Goal: Task Accomplishment & Management: Use online tool/utility

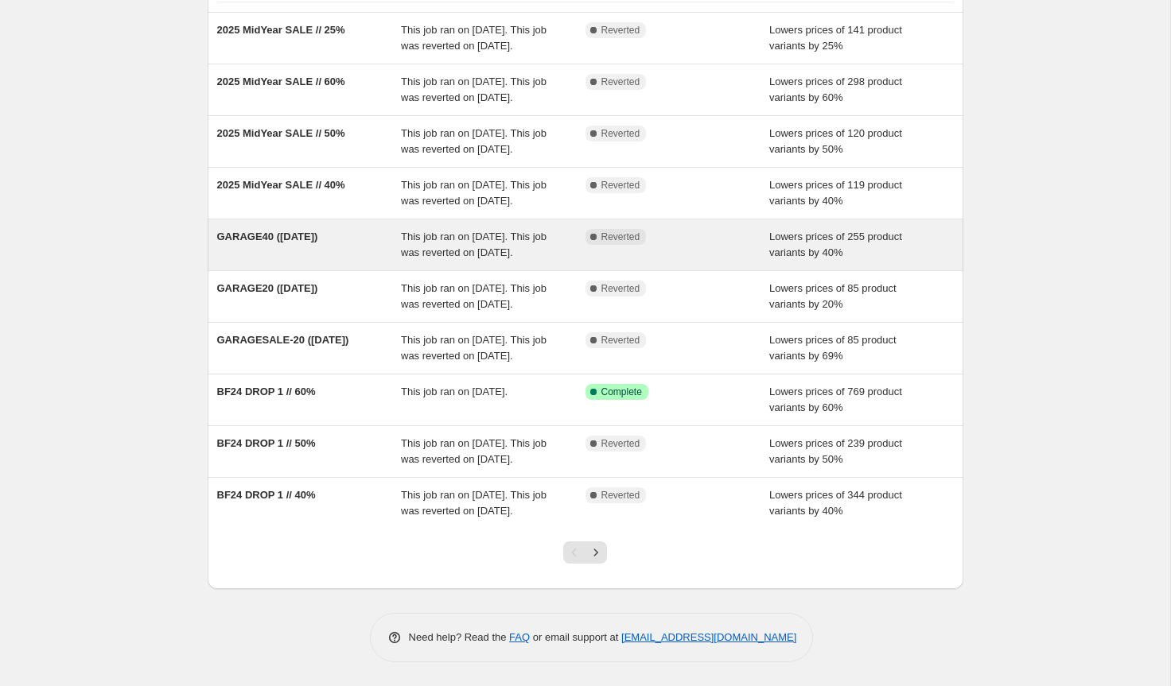
scroll to position [166, 0]
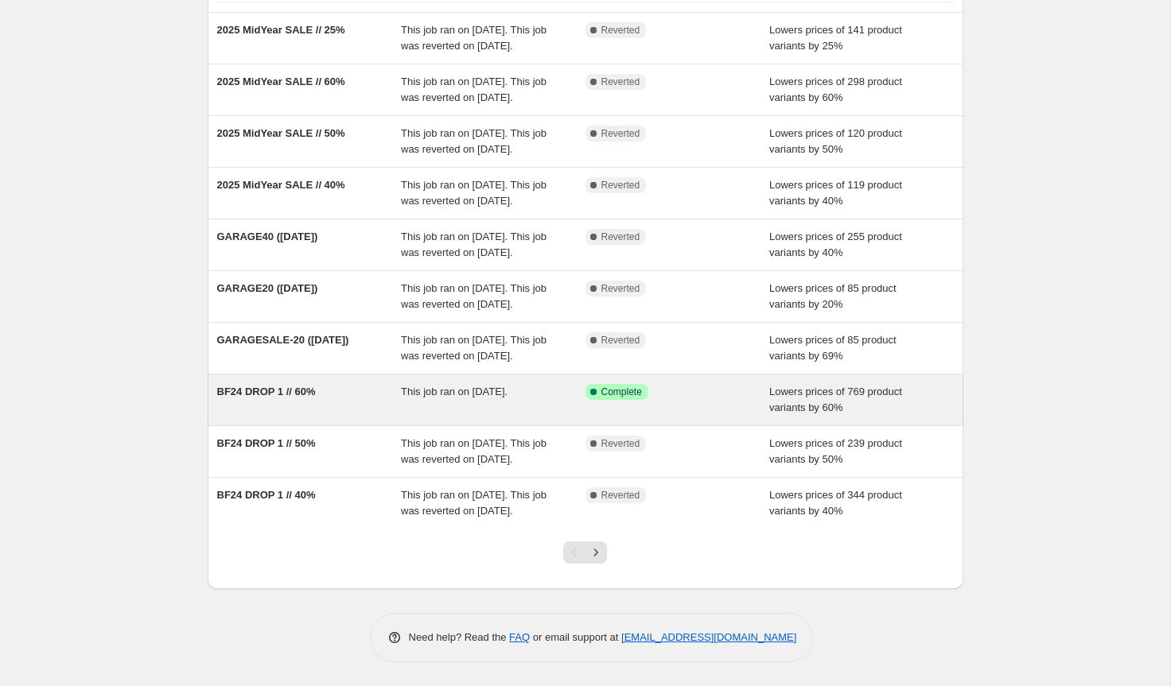
click at [372, 416] on div "BF24 DROP 1 // 60%" at bounding box center [309, 400] width 185 height 32
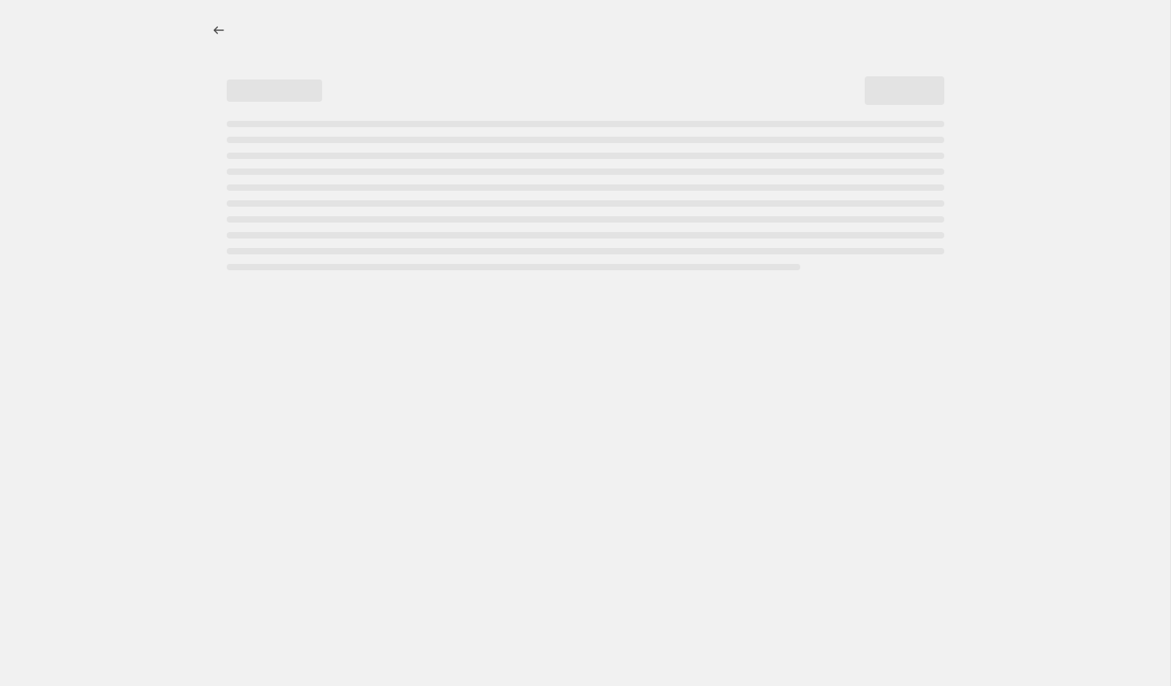
select select "percentage"
select select "tag"
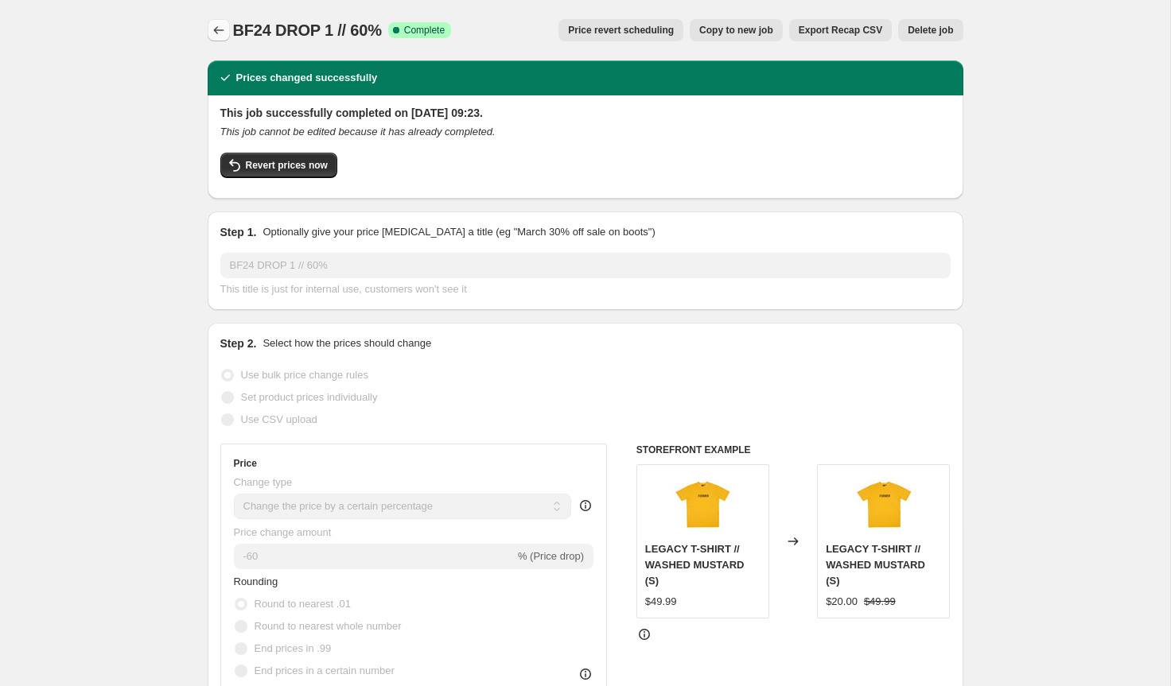
click at [217, 25] on icon "Price change jobs" at bounding box center [219, 30] width 16 height 16
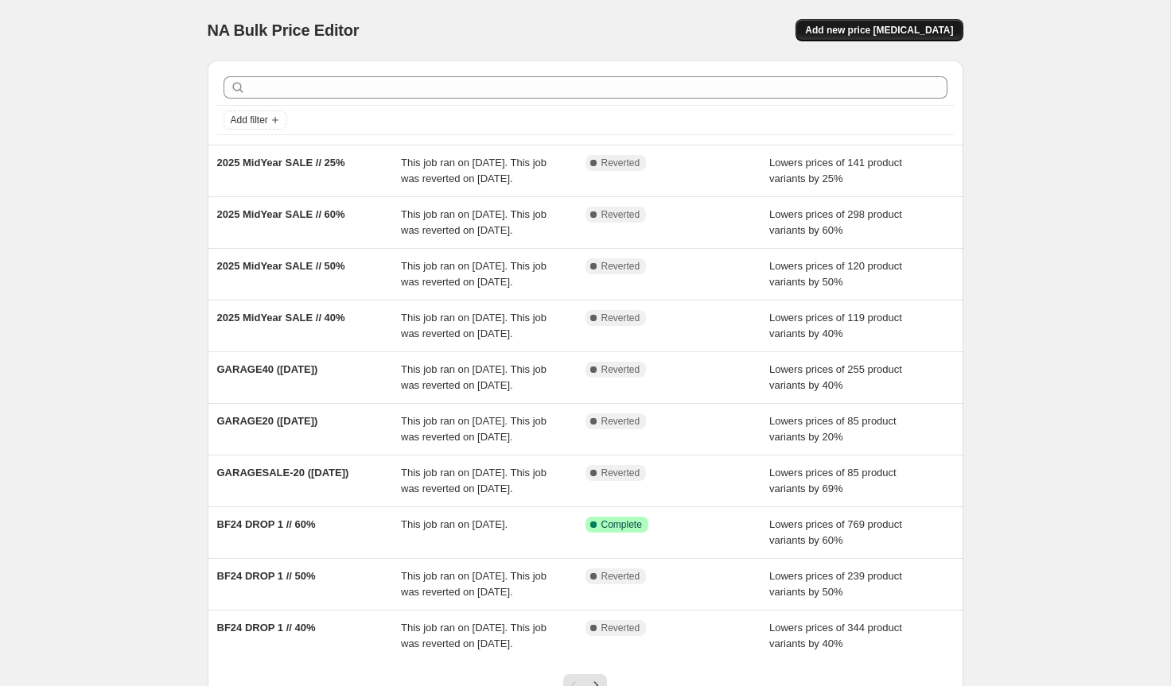
click at [884, 29] on span "Add new price change job" at bounding box center [879, 30] width 148 height 13
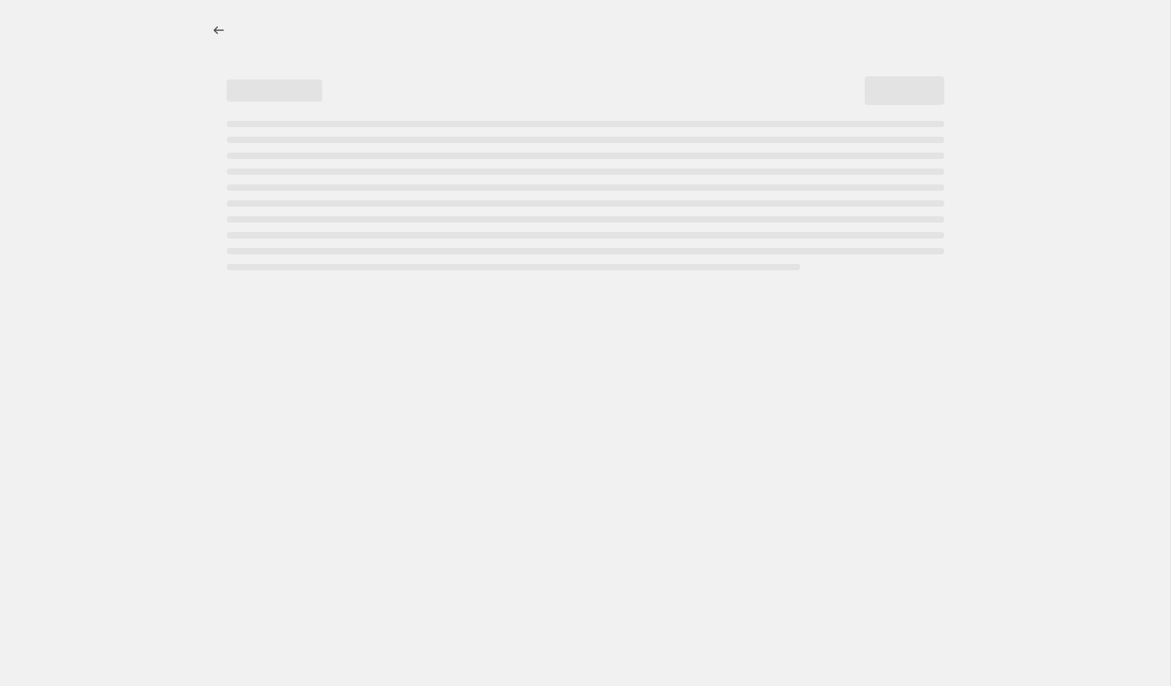
select select "percentage"
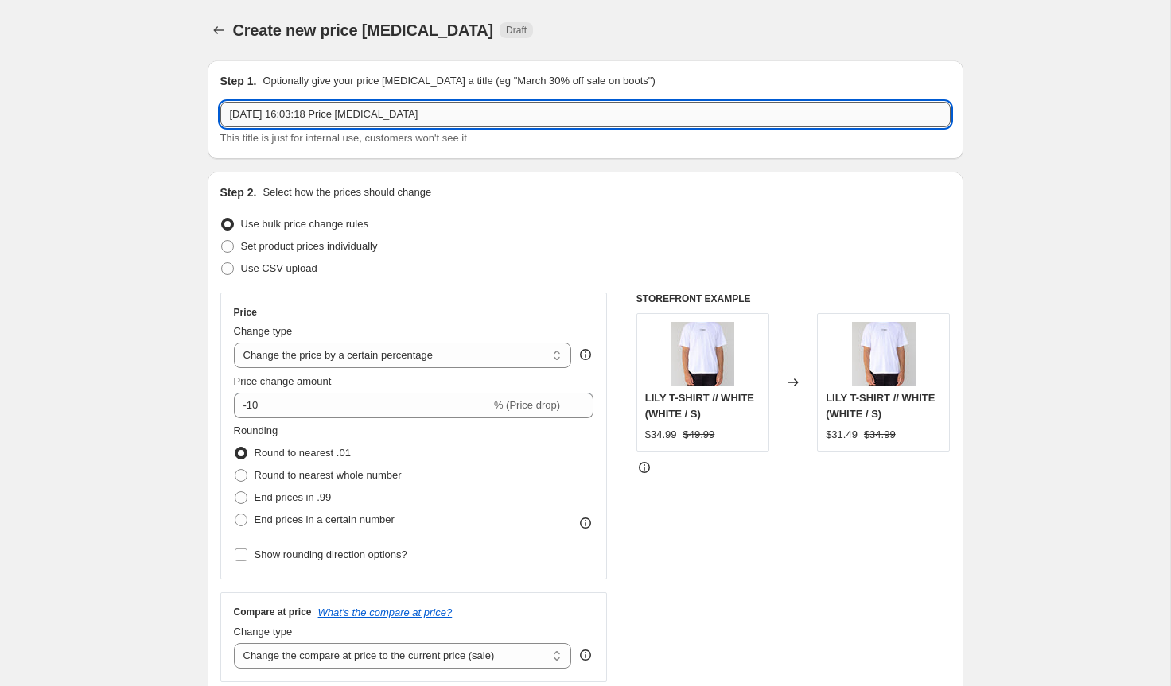
click at [312, 110] on input "15 Oct 2025, 16:03:18 Price change job" at bounding box center [585, 114] width 730 height 25
click at [270, 115] on input "GARAGESALE-OCTOBER 25" at bounding box center [585, 114] width 730 height 25
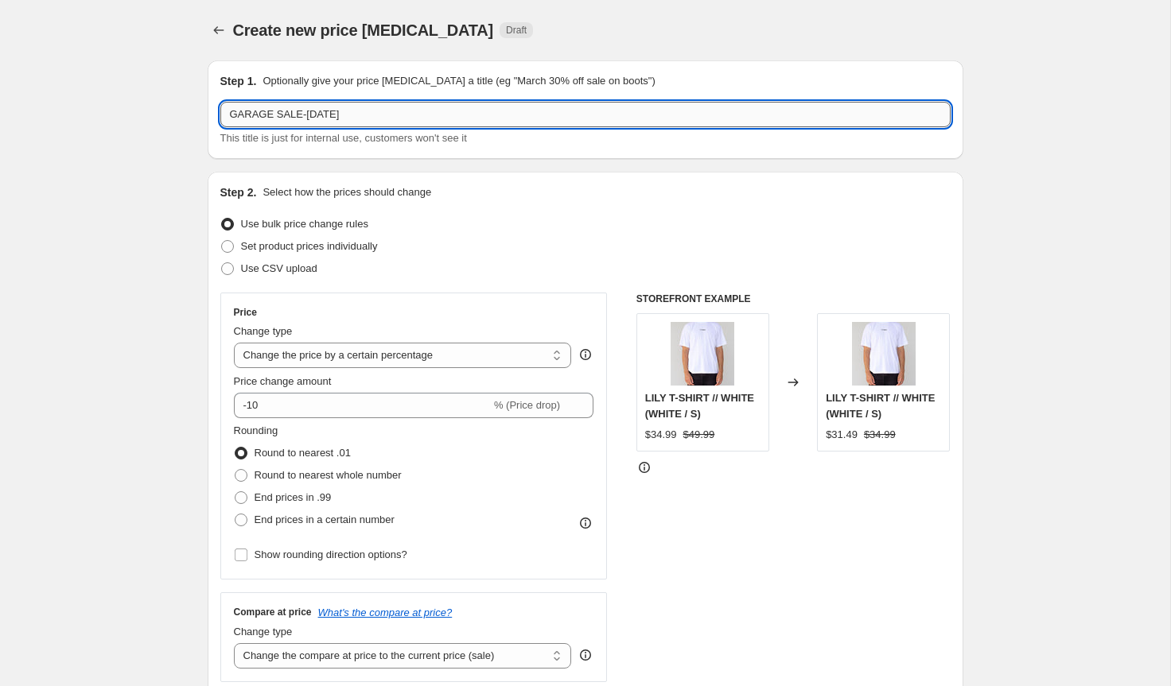
click at [304, 119] on input "GARAGE SALE-OCTOBER 25" at bounding box center [585, 114] width 730 height 25
type input "GARAGE SALE // OCTOBER 25"
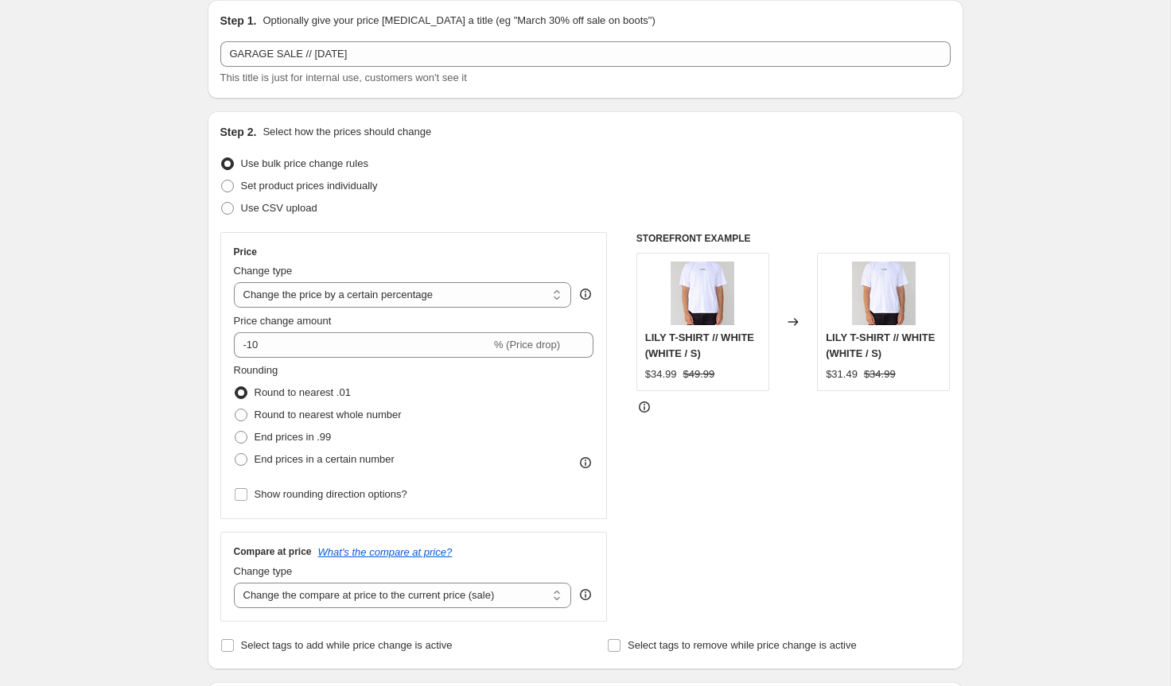
scroll to position [70, 0]
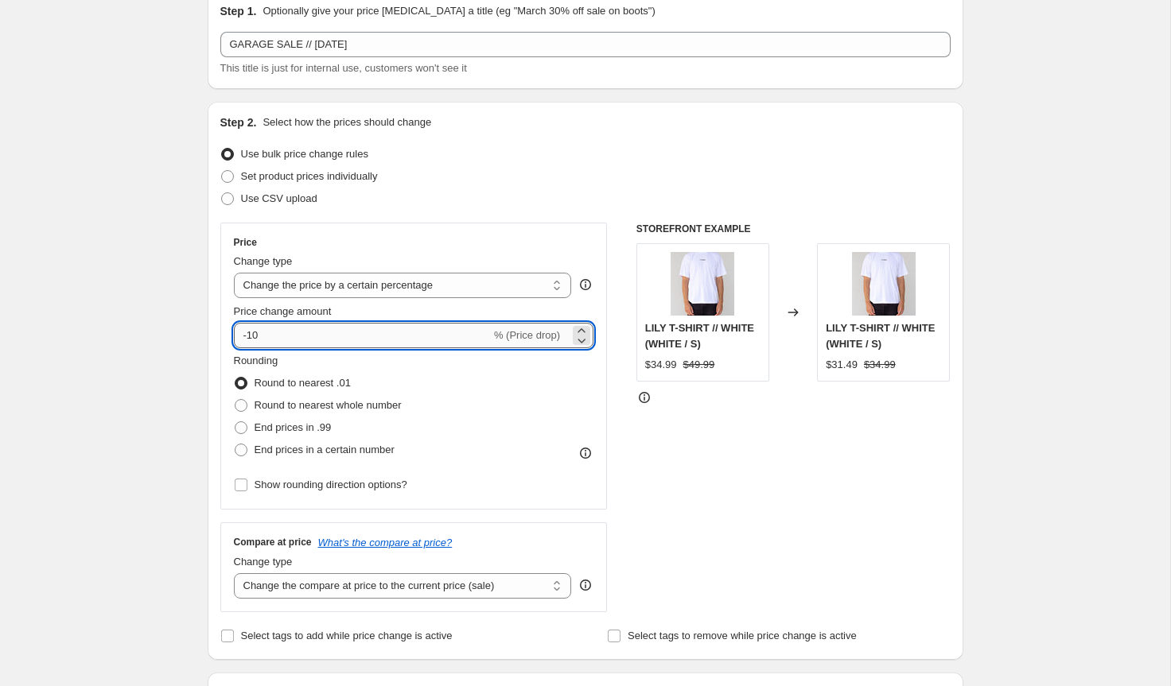
click at [258, 333] on input "-10" at bounding box center [362, 335] width 257 height 25
click at [255, 333] on input "-10" at bounding box center [362, 335] width 257 height 25
type input "-30"
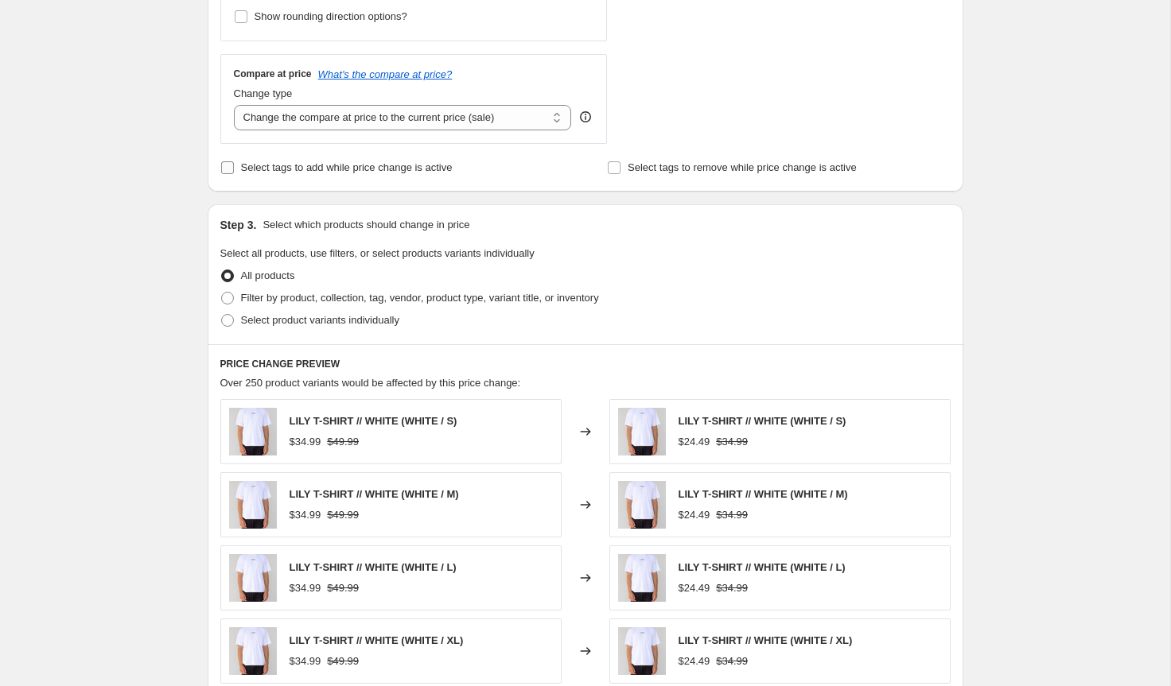
scroll to position [701, 0]
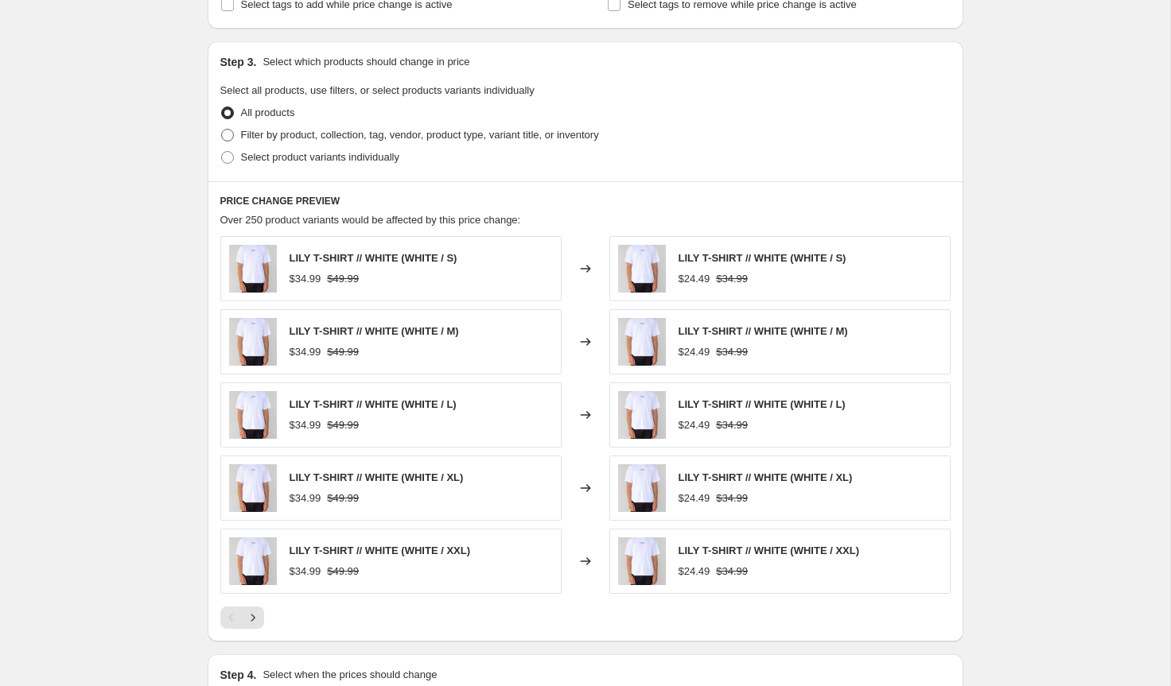
click at [231, 131] on span at bounding box center [227, 135] width 13 height 13
click at [222, 130] on input "Filter by product, collection, tag, vendor, product type, variant title, or inv…" at bounding box center [221, 129] width 1 height 1
radio input "true"
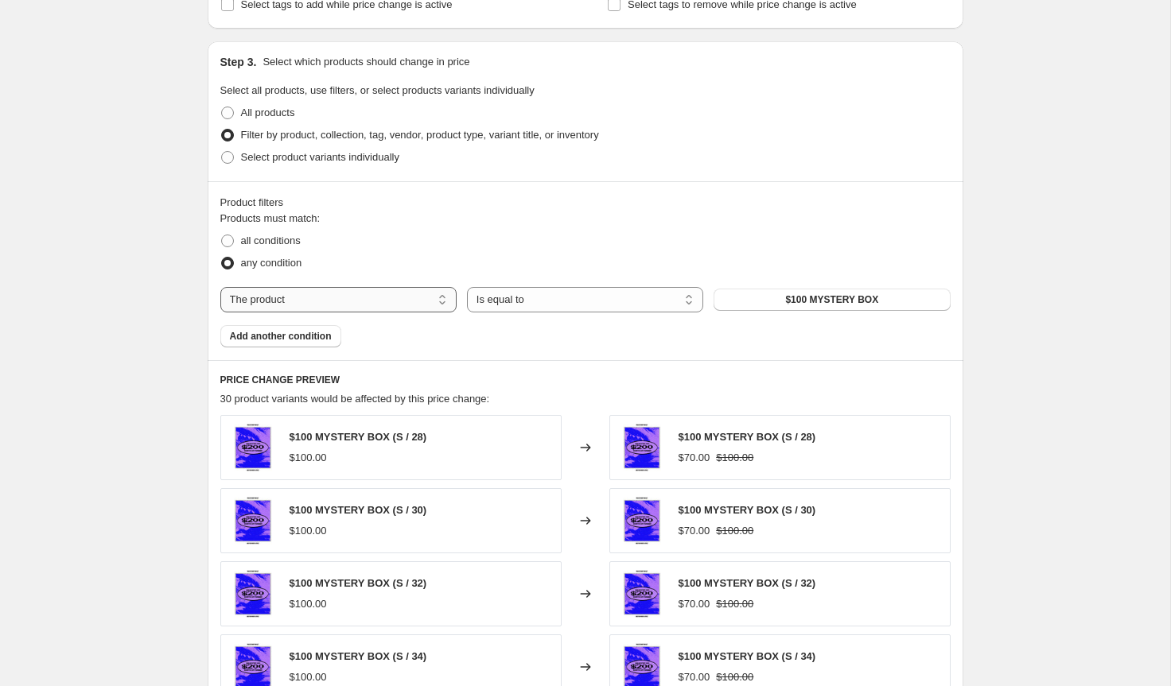
click at [375, 293] on select "The product The product's collection The product's tag The product's vendor The…" at bounding box center [338, 299] width 236 height 25
select select "tag"
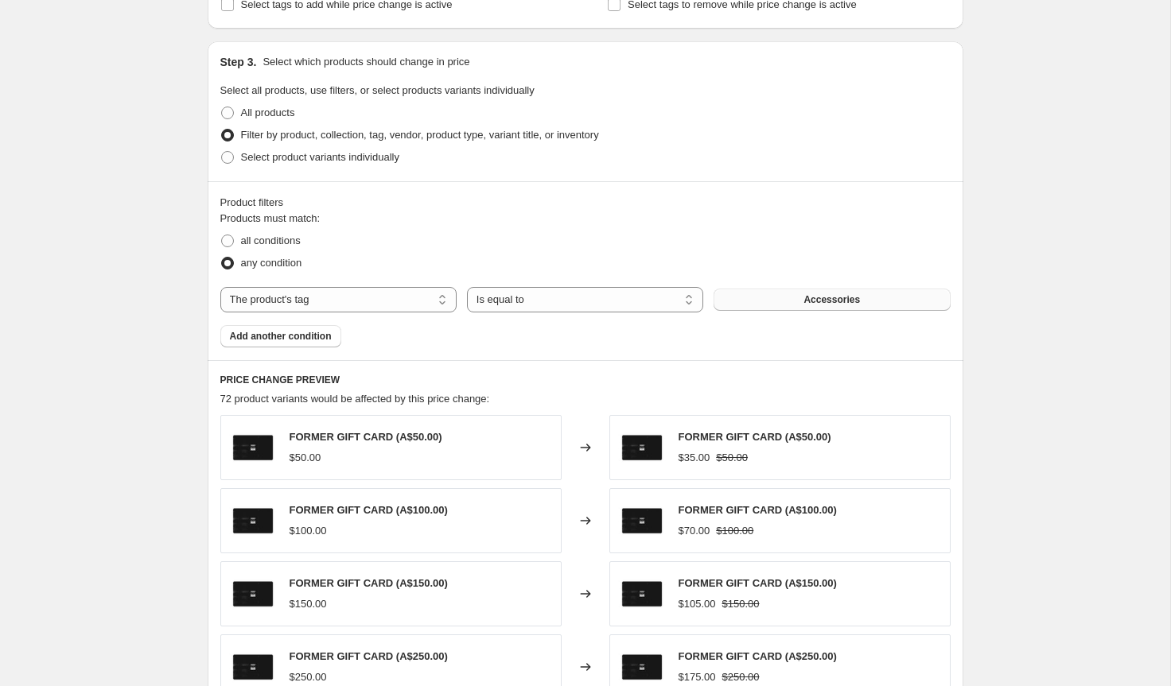
click at [771, 297] on button "Accessories" at bounding box center [831, 300] width 236 height 22
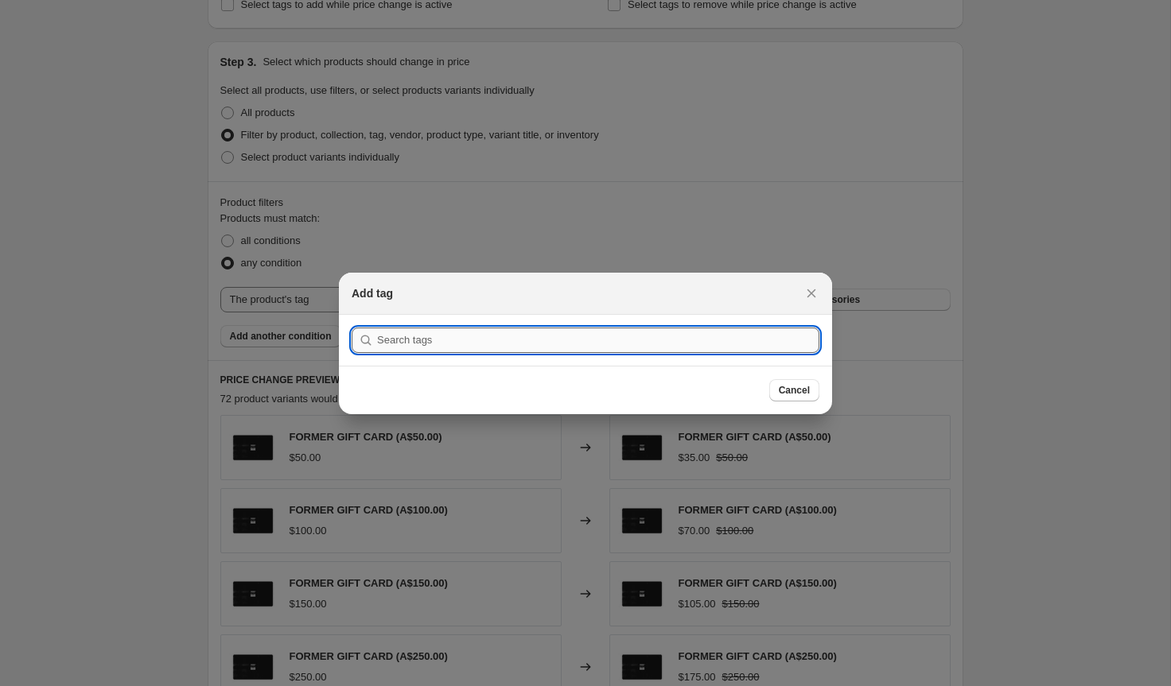
click at [591, 334] on input ":r5b:" at bounding box center [598, 340] width 442 height 25
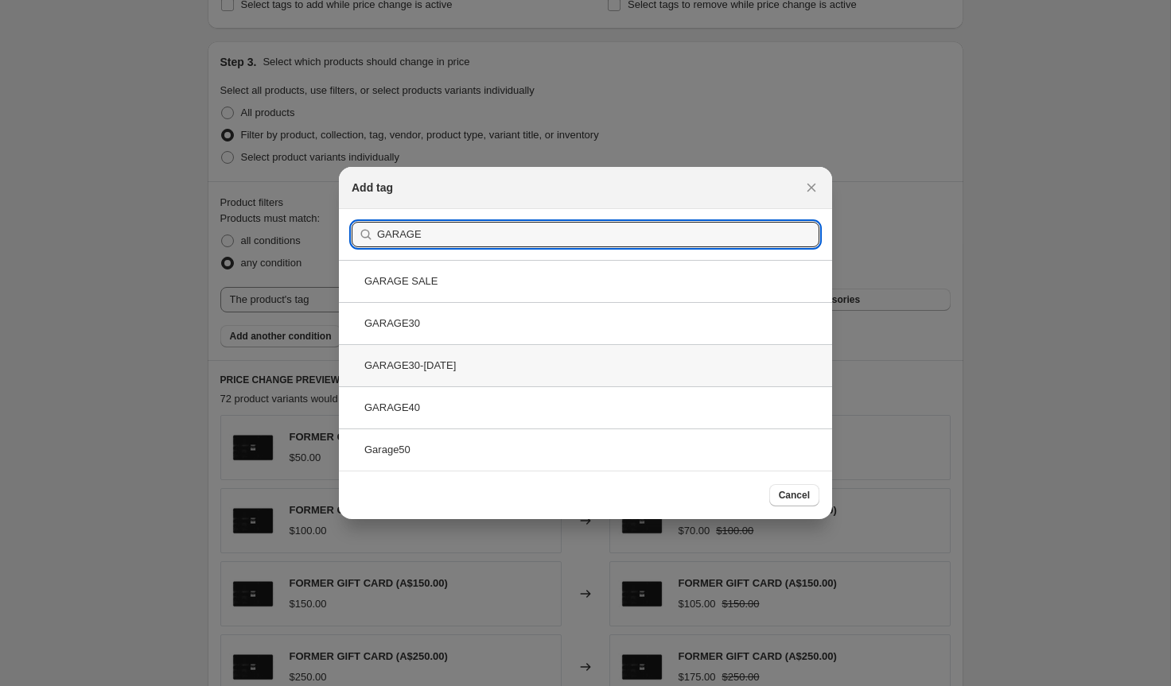
type input "GARAGE"
click at [479, 363] on div "GARAGE30-OCT25" at bounding box center [585, 365] width 493 height 42
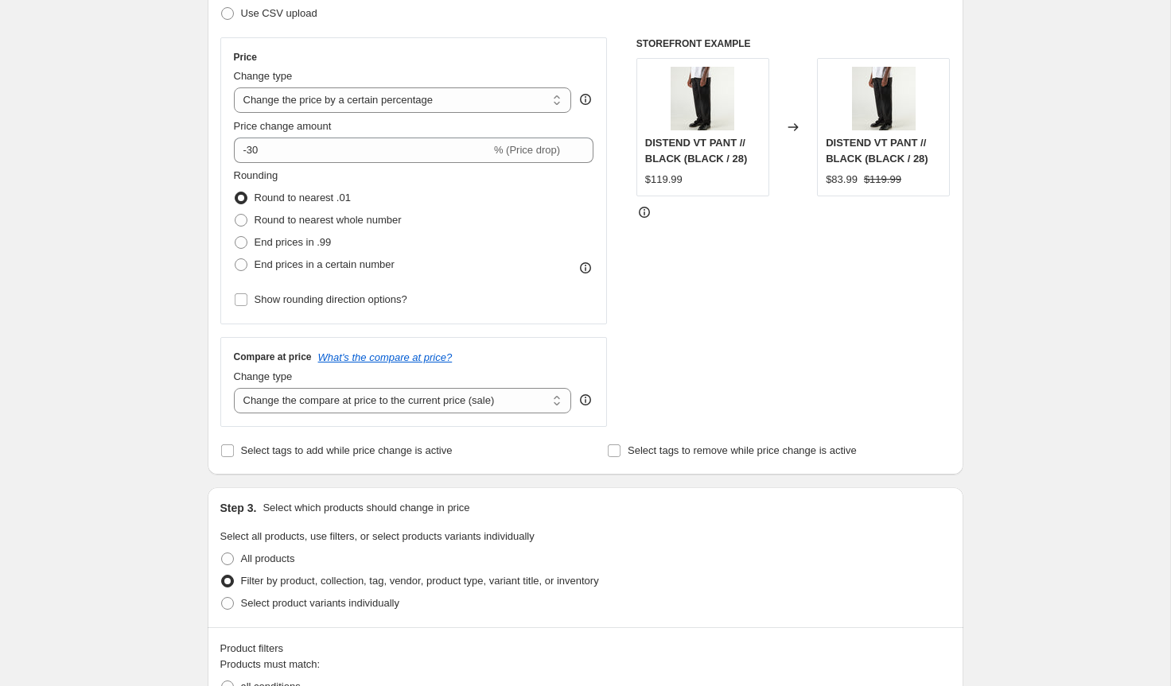
scroll to position [316, 0]
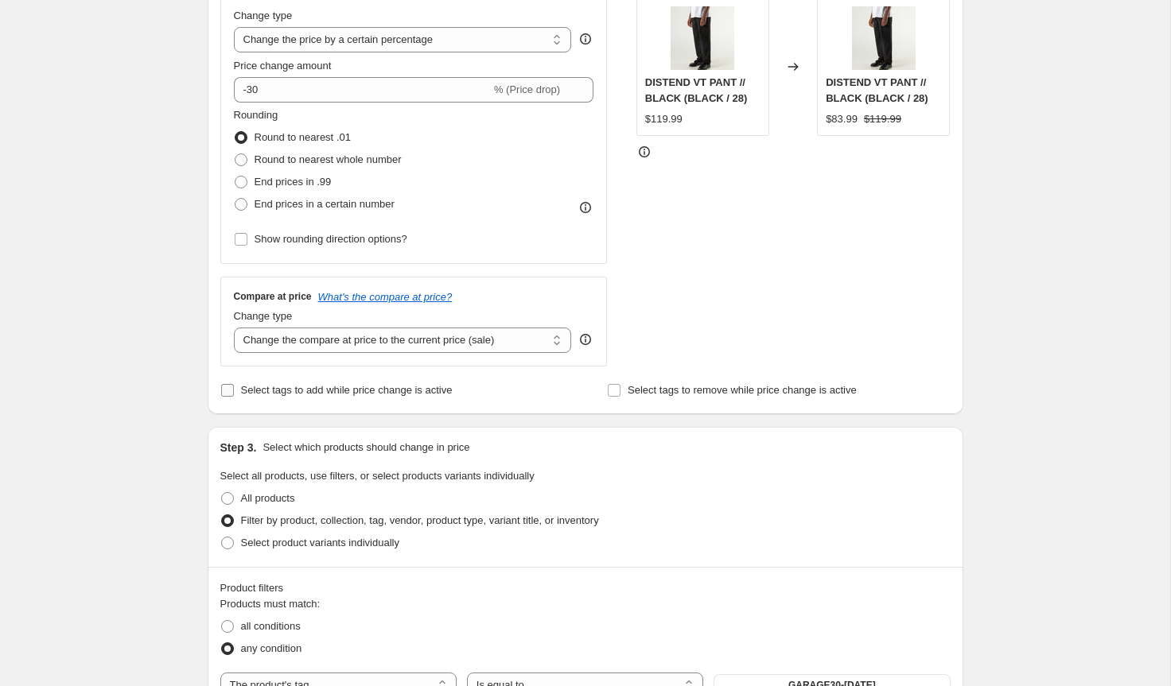
click at [251, 388] on span "Select tags to add while price change is active" at bounding box center [347, 390] width 212 height 12
click at [234, 388] on input "Select tags to add while price change is active" at bounding box center [227, 390] width 13 height 13
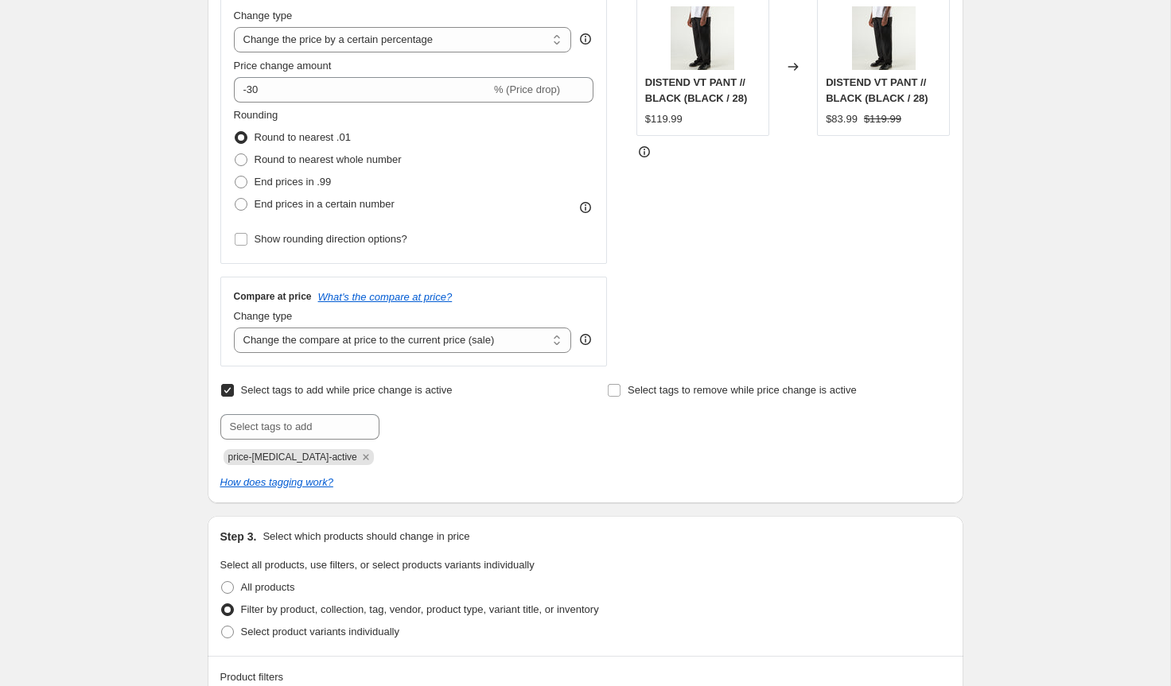
click at [261, 390] on span "Select tags to add while price change is active" at bounding box center [347, 390] width 212 height 12
click at [234, 390] on input "Select tags to add while price change is active" at bounding box center [227, 390] width 13 height 13
checkbox input "false"
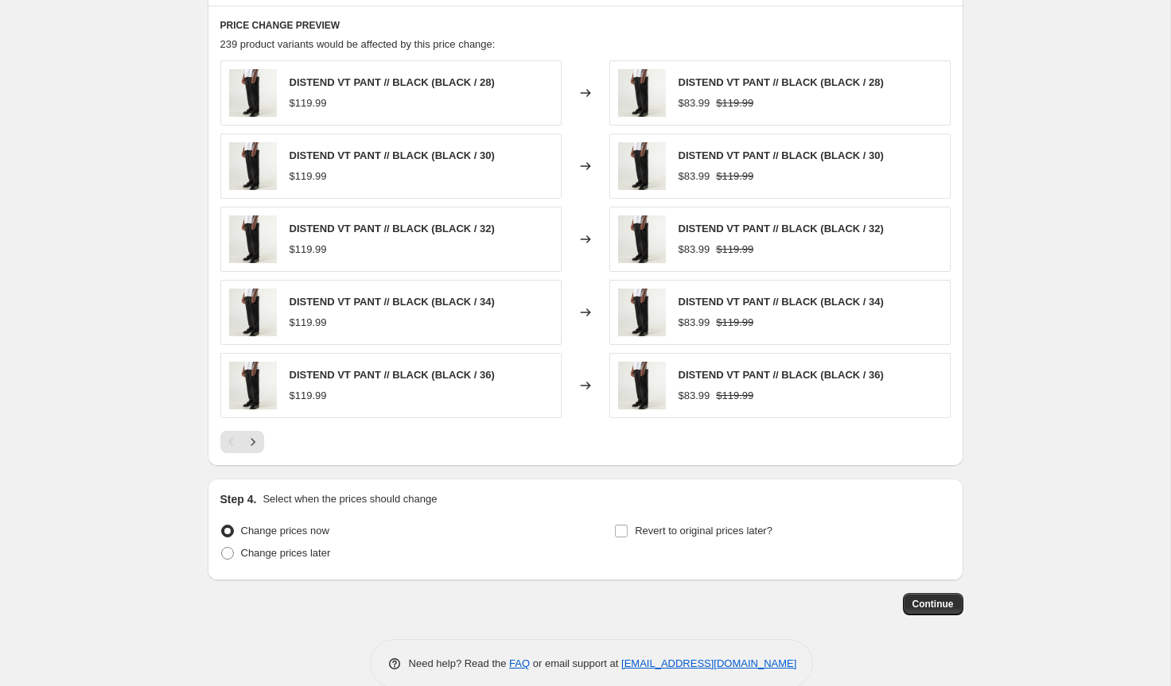
scroll to position [1082, 0]
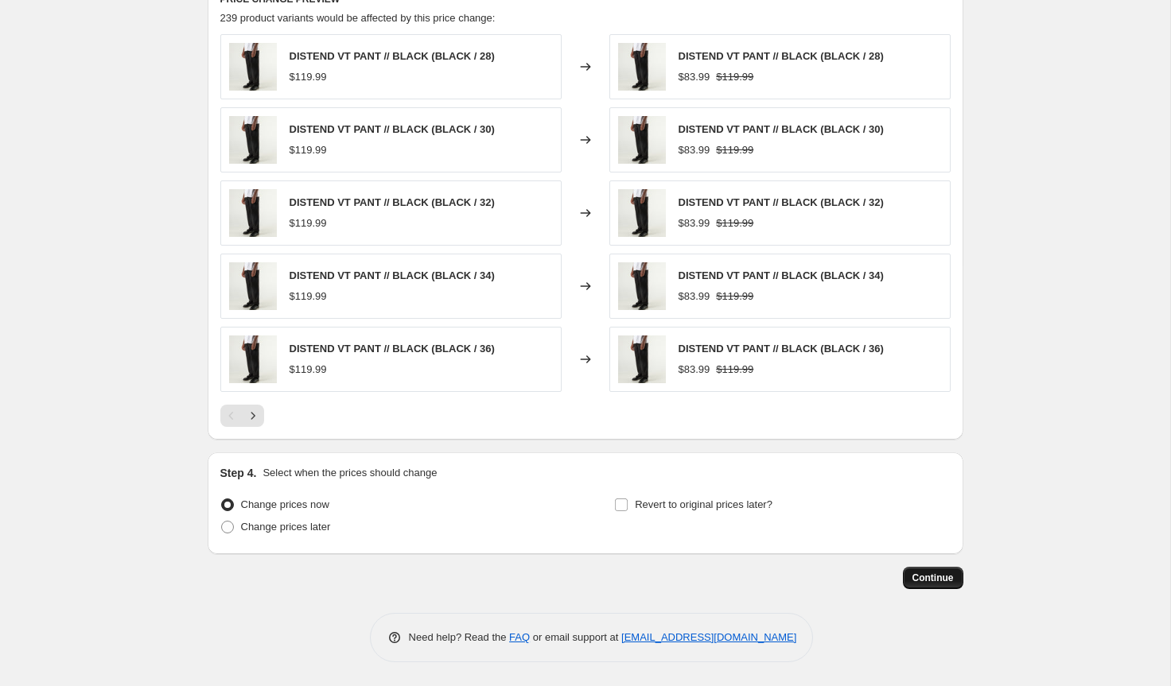
click at [939, 581] on span "Continue" at bounding box center [932, 578] width 41 height 13
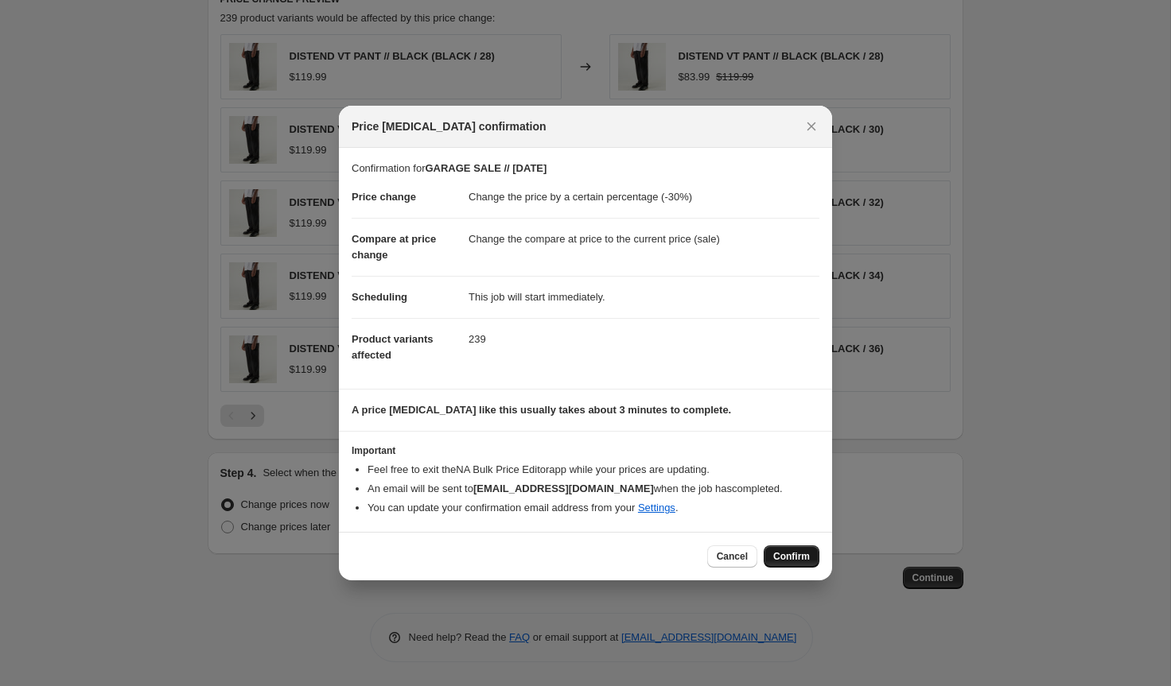
click at [778, 548] on button "Confirm" at bounding box center [792, 557] width 56 height 22
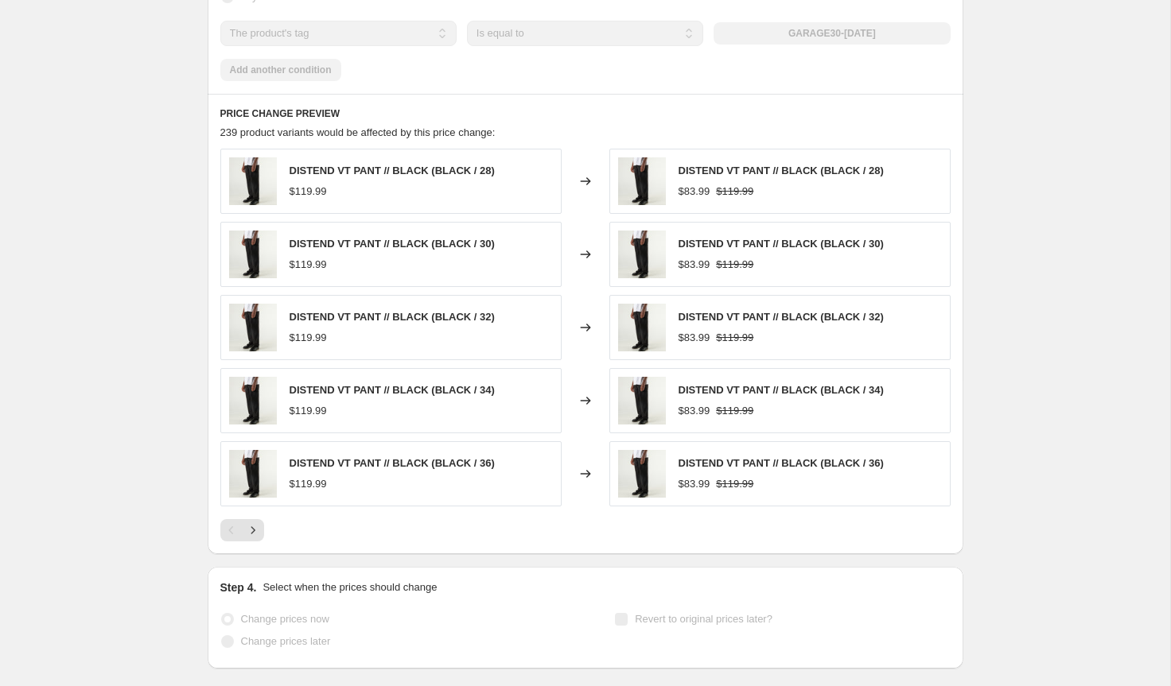
scroll to position [1124, 0]
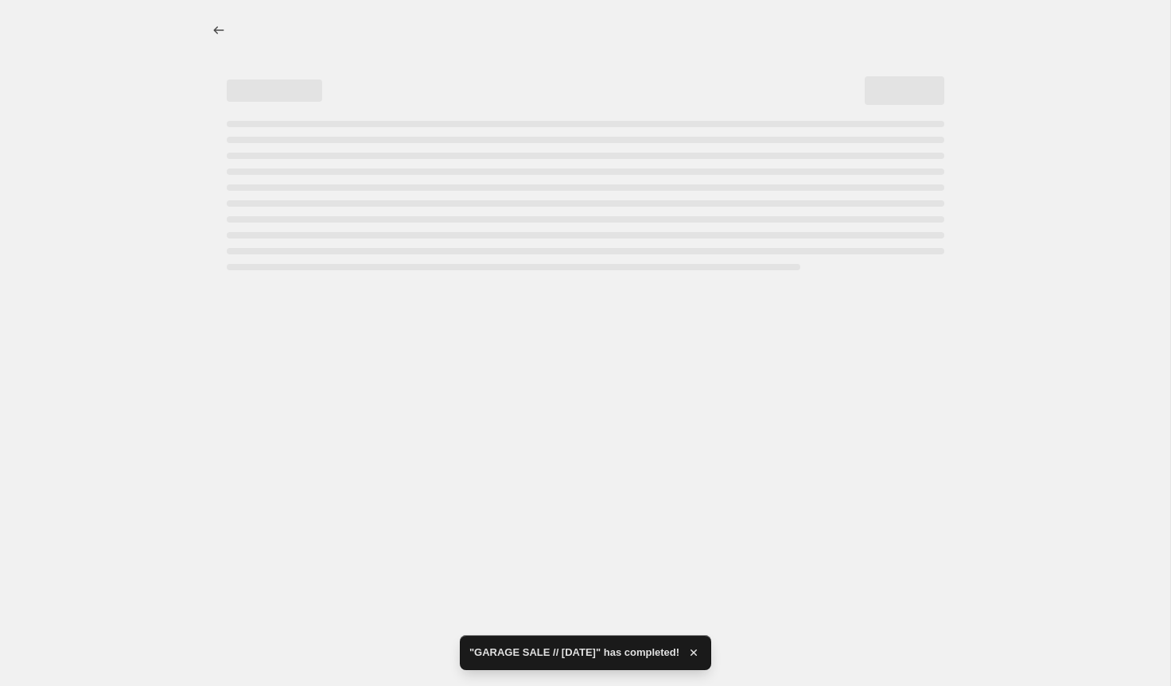
select select "percentage"
select select "tag"
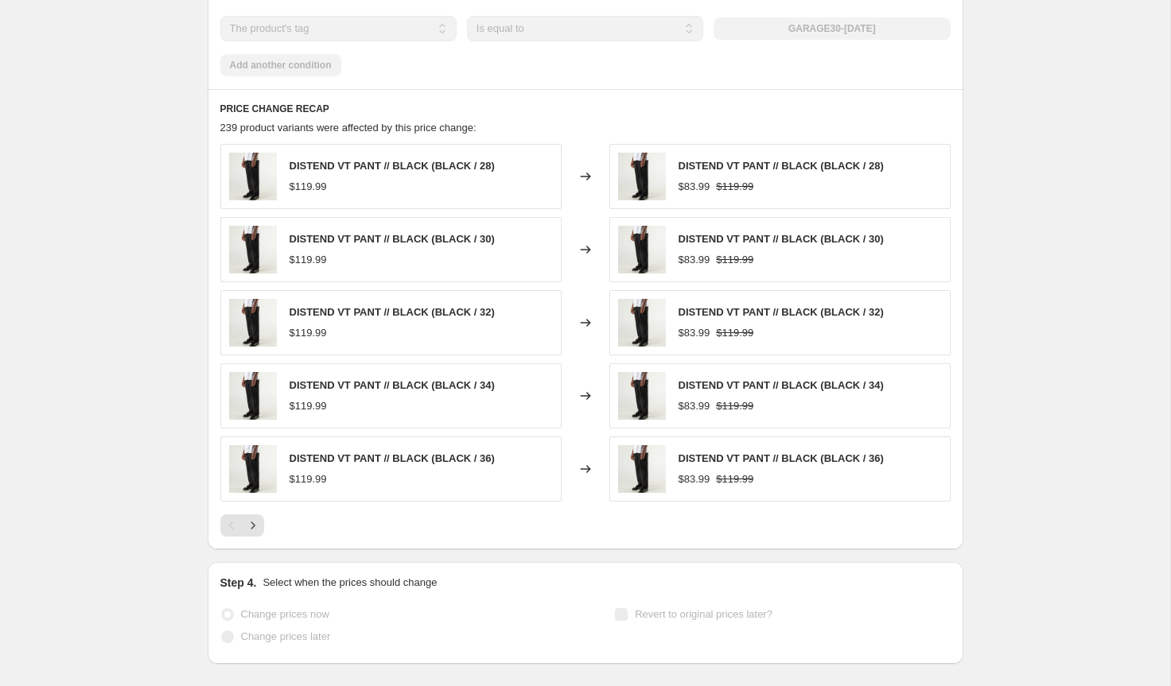
scroll to position [0, 0]
